Goal: Task Accomplishment & Management: Manage account settings

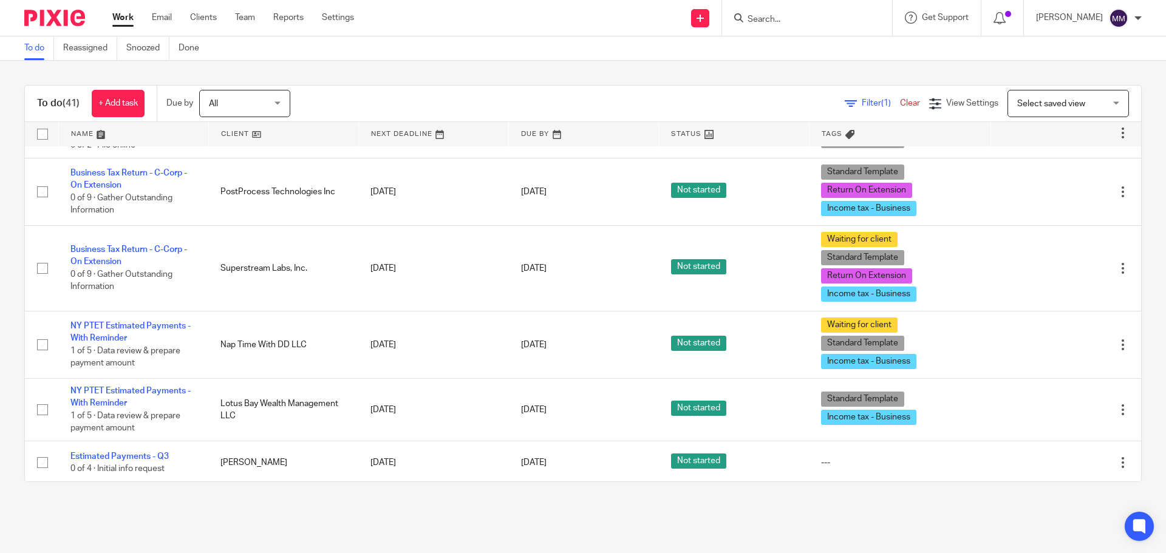
scroll to position [493, 0]
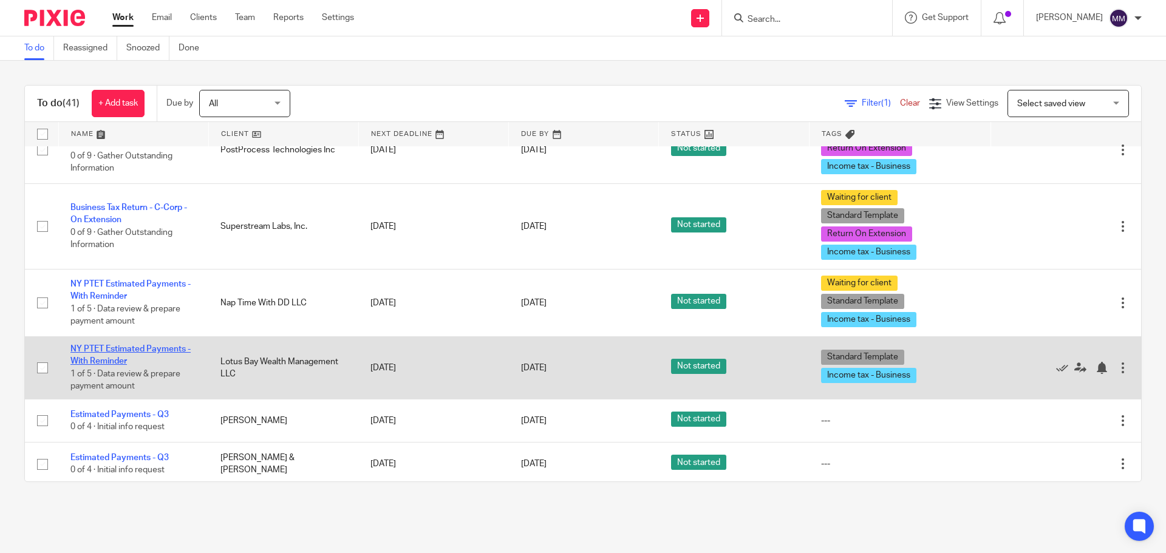
click at [118, 353] on link "NY PTET Estimated Payments - With Reminder" at bounding box center [130, 355] width 120 height 21
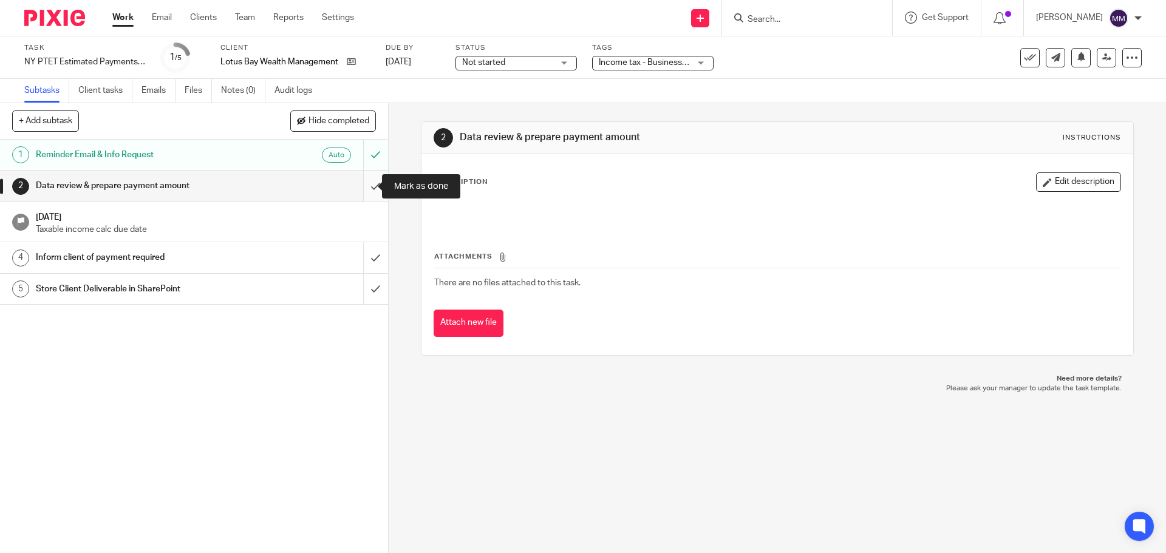
click at [364, 182] on input "submit" at bounding box center [194, 186] width 388 height 30
click at [684, 58] on span "Income tax - Business + 1" at bounding box center [647, 62] width 97 height 9
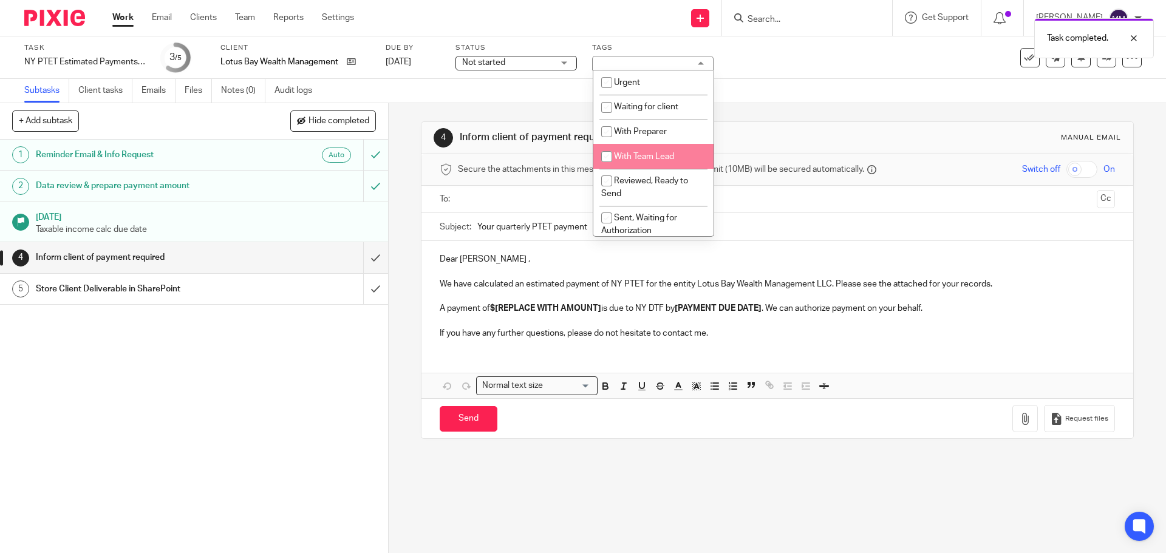
click at [662, 155] on span "With Team Lead" at bounding box center [644, 156] width 60 height 9
checkbox input "true"
click at [766, 83] on div "Subtasks Client tasks Emails Files Notes (0) Audit logs" at bounding box center [583, 91] width 1166 height 24
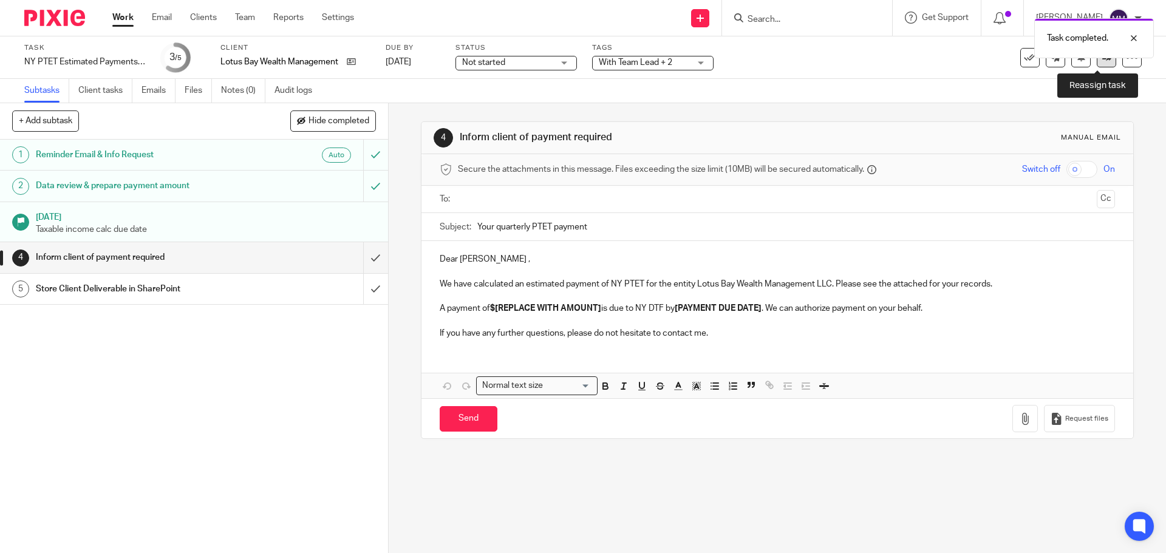
click at [1099, 64] on link at bounding box center [1106, 57] width 19 height 19
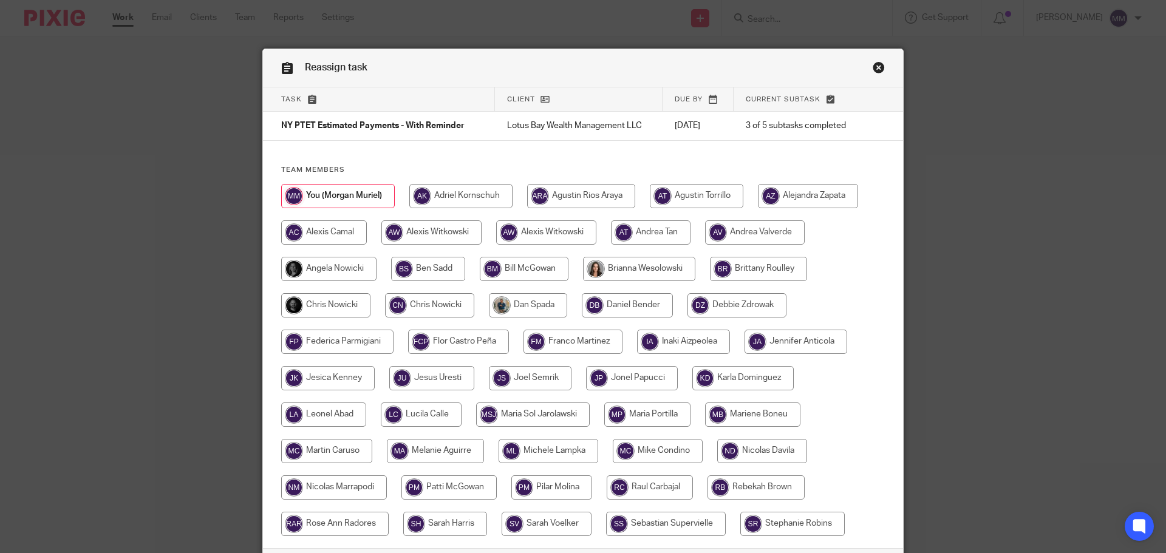
click at [873, 66] on link "Close this dialog window" at bounding box center [879, 69] width 12 height 16
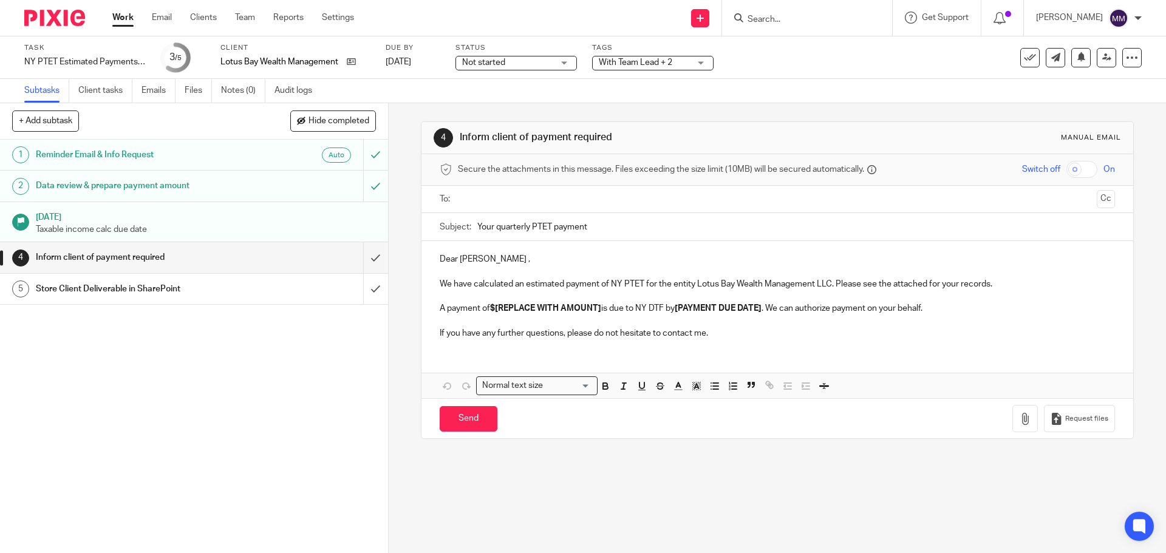
click at [517, 72] on div "Status Not started Not started Not started In progress 1" at bounding box center [515, 57] width 121 height 29
click at [520, 60] on span "Not started" at bounding box center [507, 62] width 91 height 13
click at [517, 98] on li "In progress" at bounding box center [517, 107] width 120 height 25
click at [824, 68] on div "Task NY PTET Estimated Payments - With Reminder Save NY PTET Estimated Payments…" at bounding box center [489, 57] width 931 height 29
click at [1102, 60] on icon at bounding box center [1106, 57] width 9 height 9
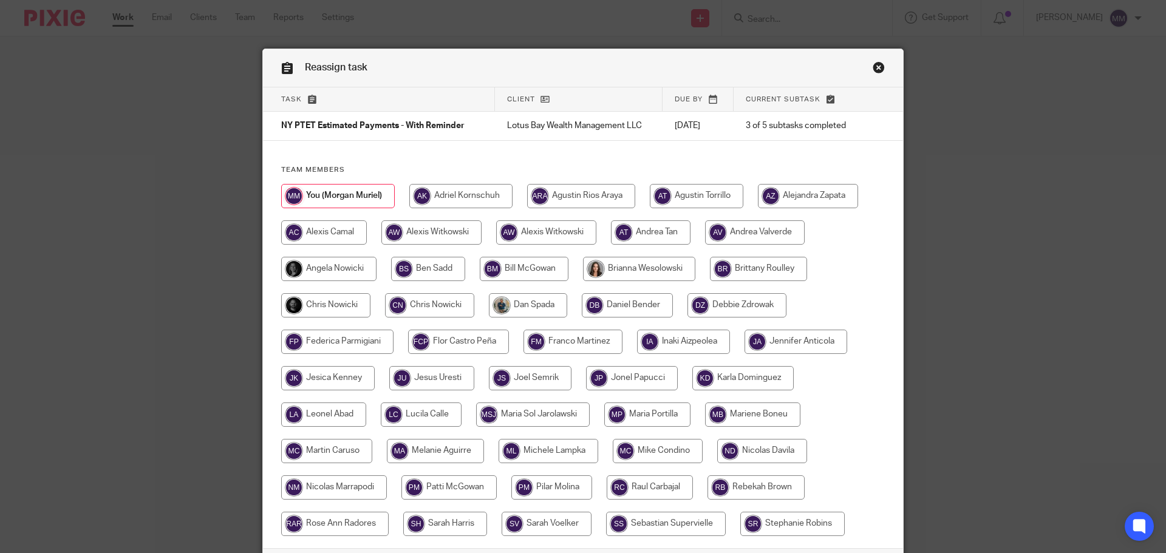
click at [326, 304] on input "radio" at bounding box center [325, 305] width 89 height 24
radio input "true"
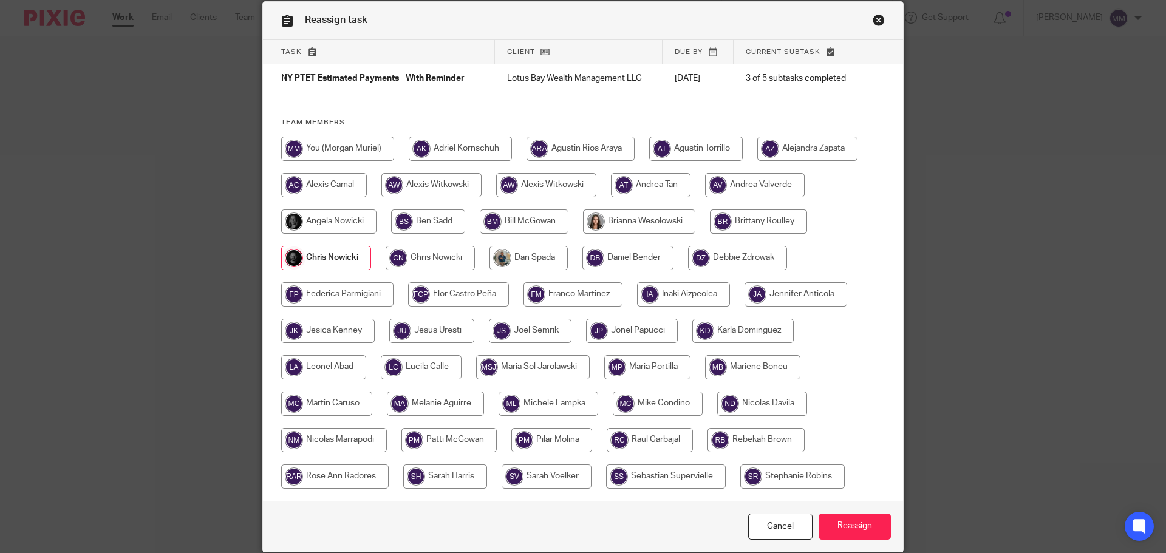
scroll to position [95, 0]
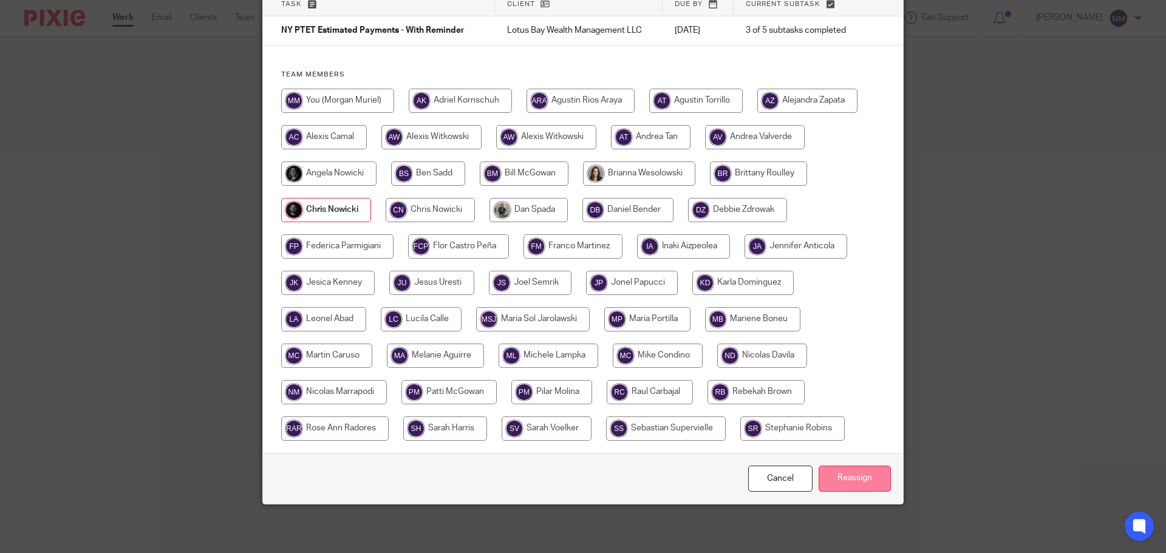
click at [841, 477] on input "Reassign" at bounding box center [855, 479] width 72 height 26
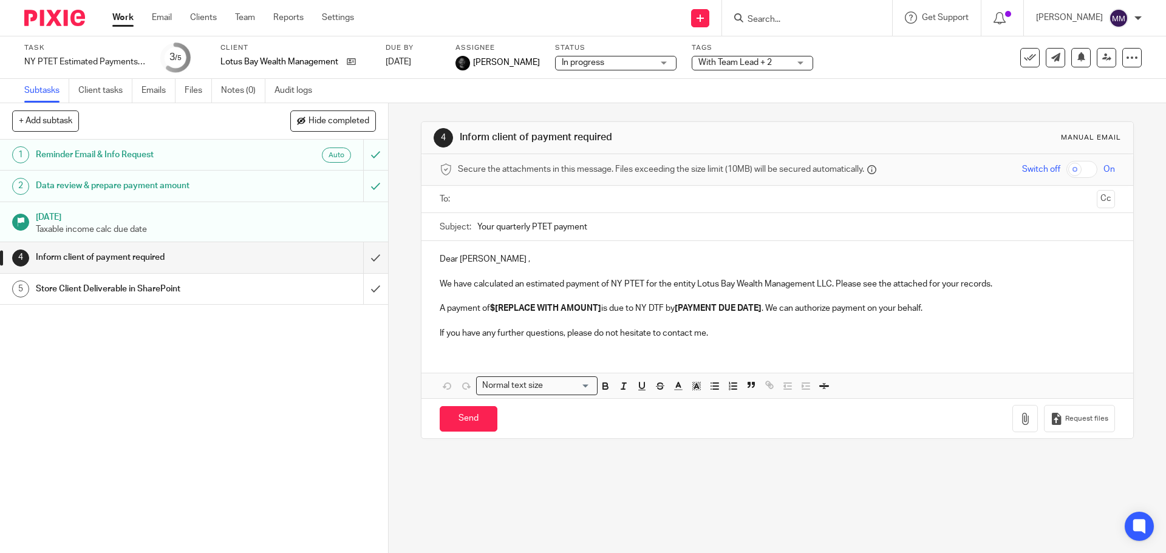
click at [122, 21] on link "Work" at bounding box center [122, 18] width 21 height 12
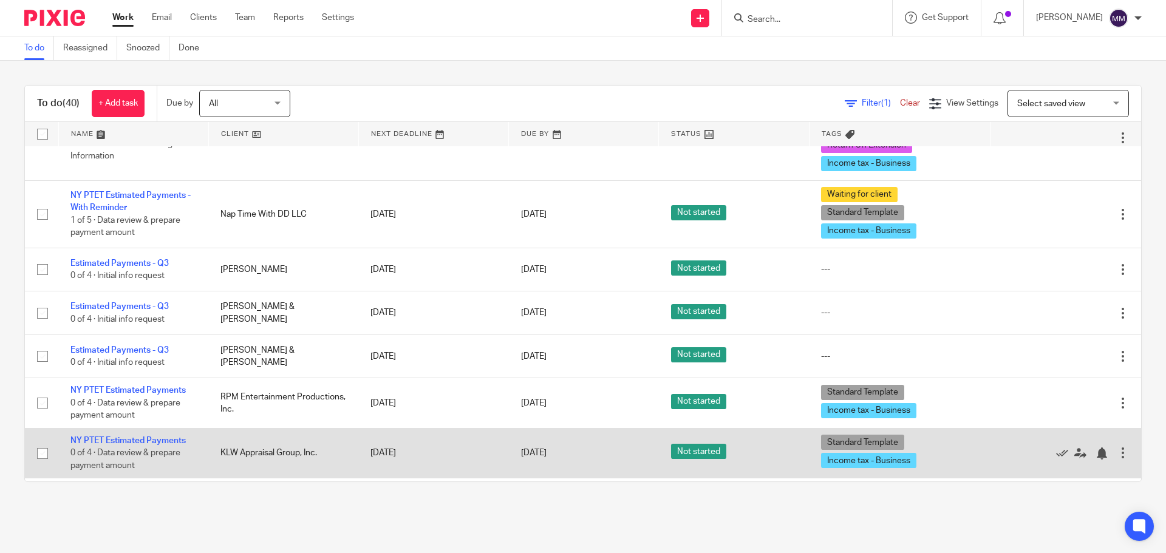
scroll to position [607, 0]
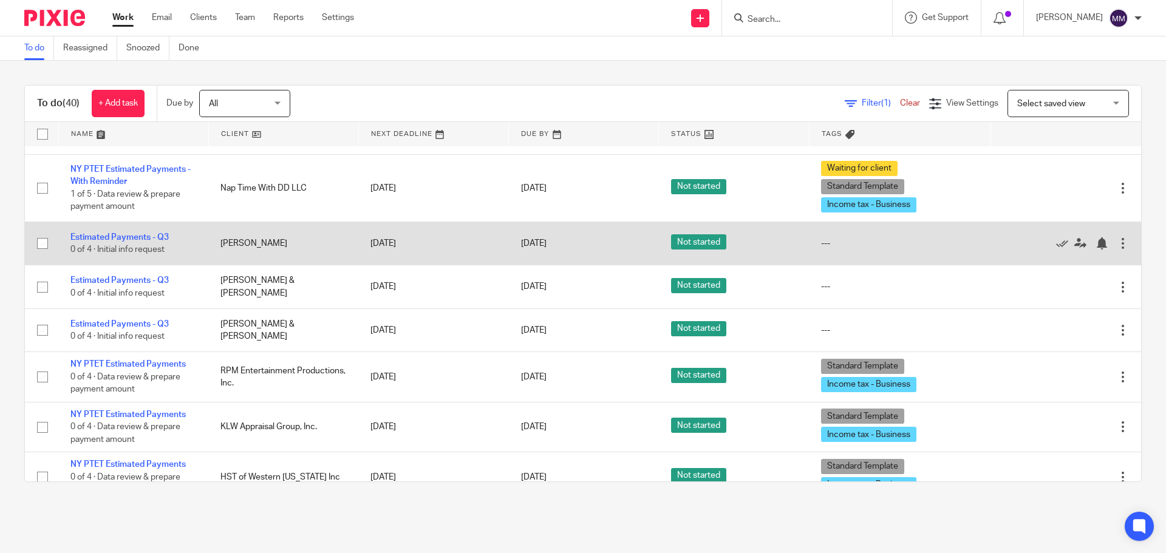
click at [142, 241] on link "Estimated Payments - Q3" at bounding box center [119, 237] width 98 height 9
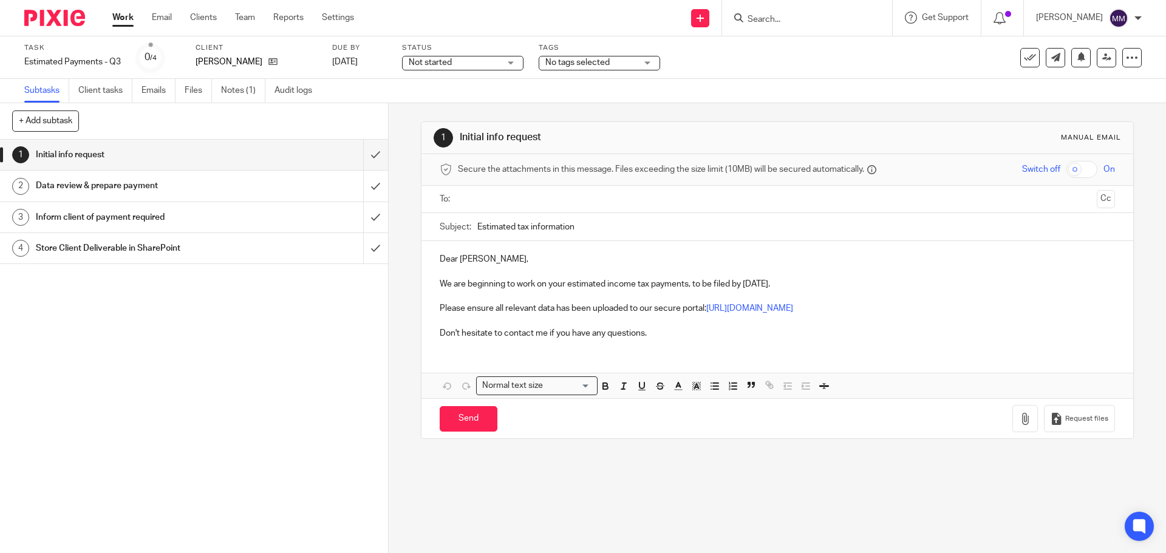
click at [126, 18] on link "Work" at bounding box center [122, 18] width 21 height 12
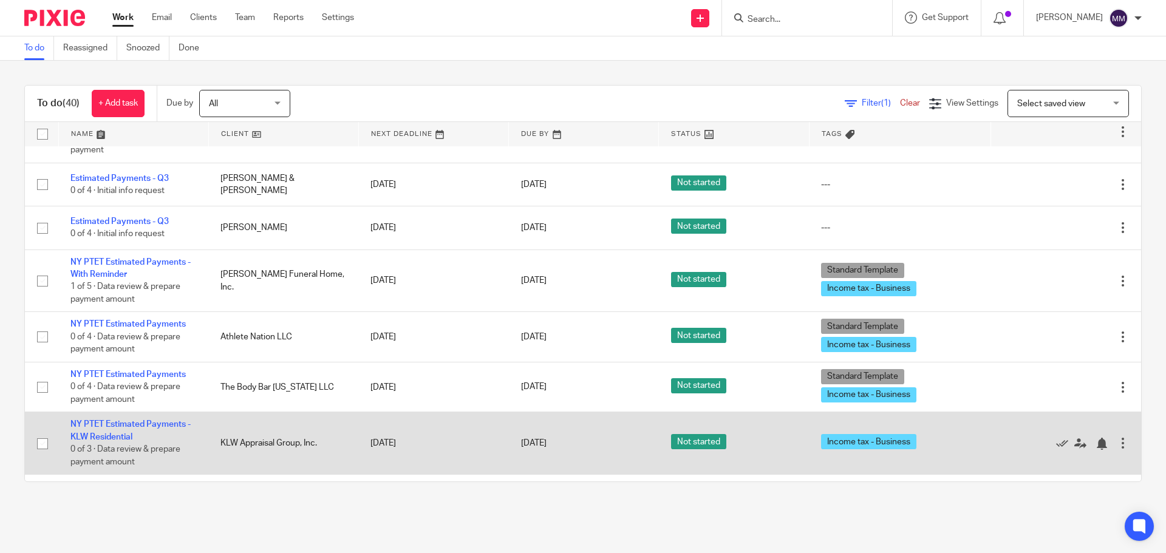
scroll to position [1159, 0]
